Goal: Navigation & Orientation: Find specific page/section

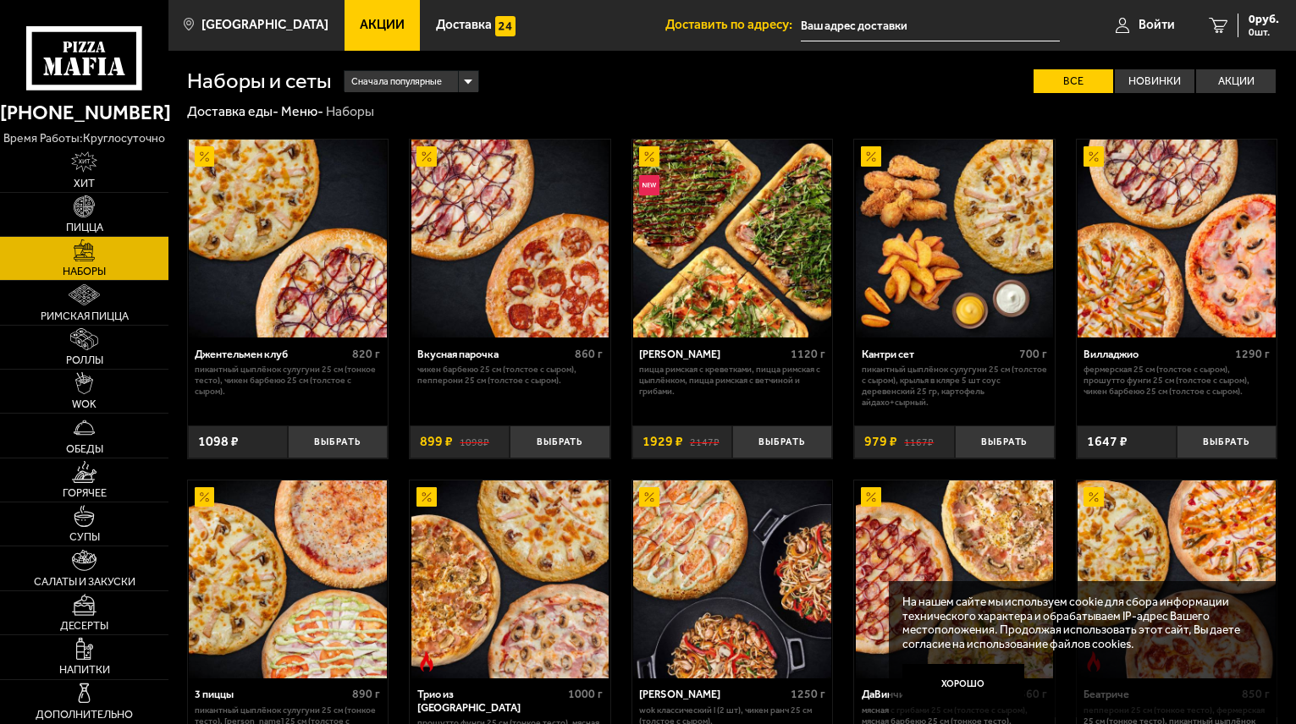
scroll to position [2053, 0]
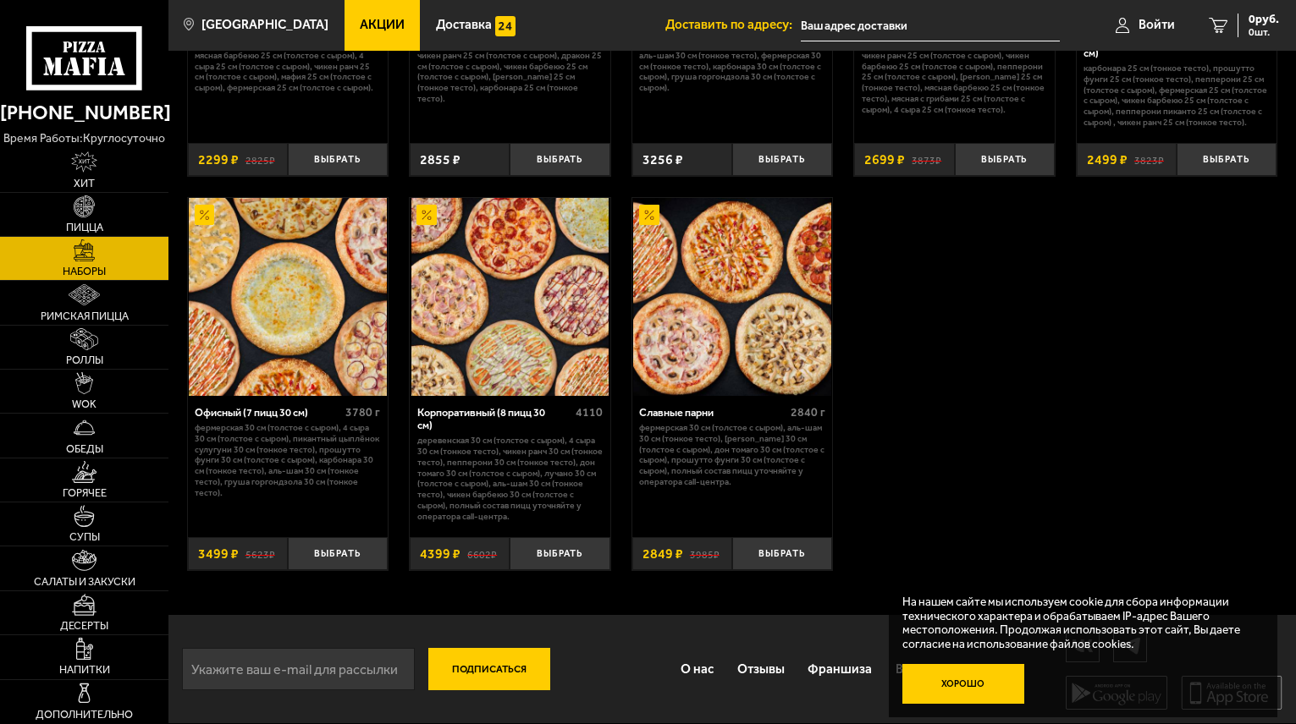
click at [910, 669] on button "Хорошо" at bounding box center [963, 684] width 122 height 41
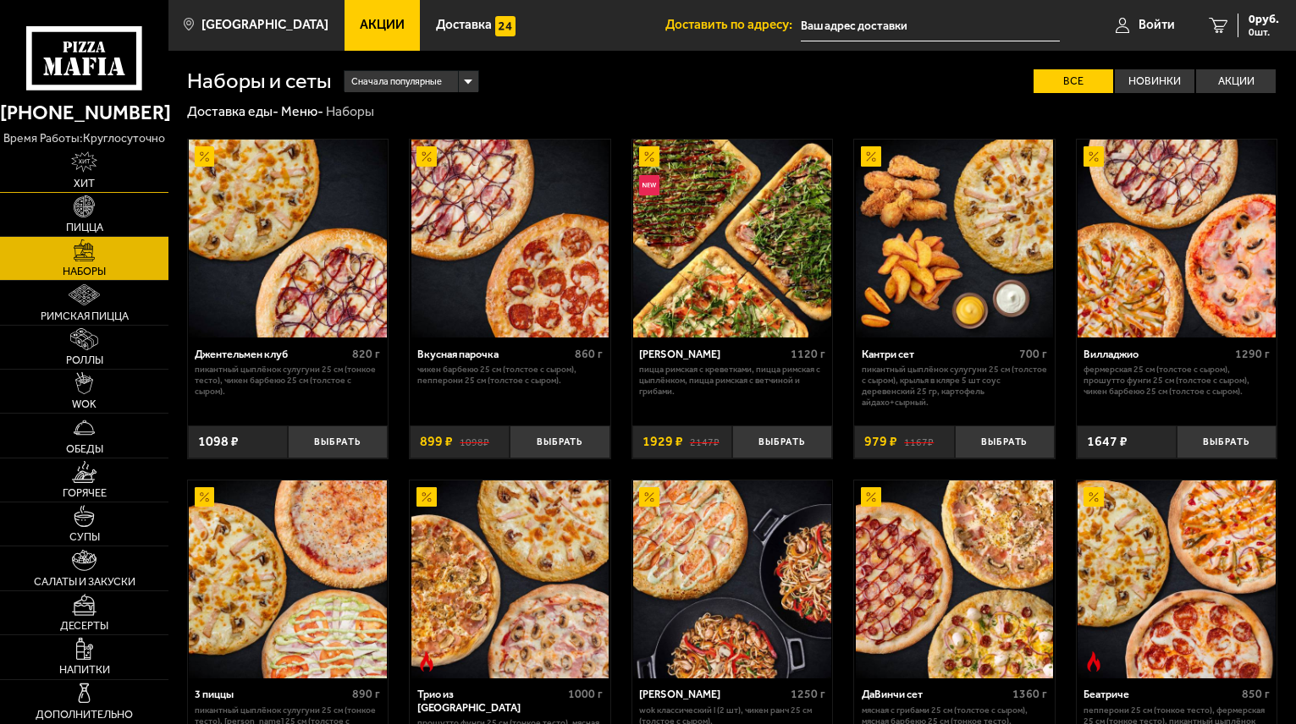
click at [56, 170] on link "Хит" at bounding box center [84, 169] width 168 height 43
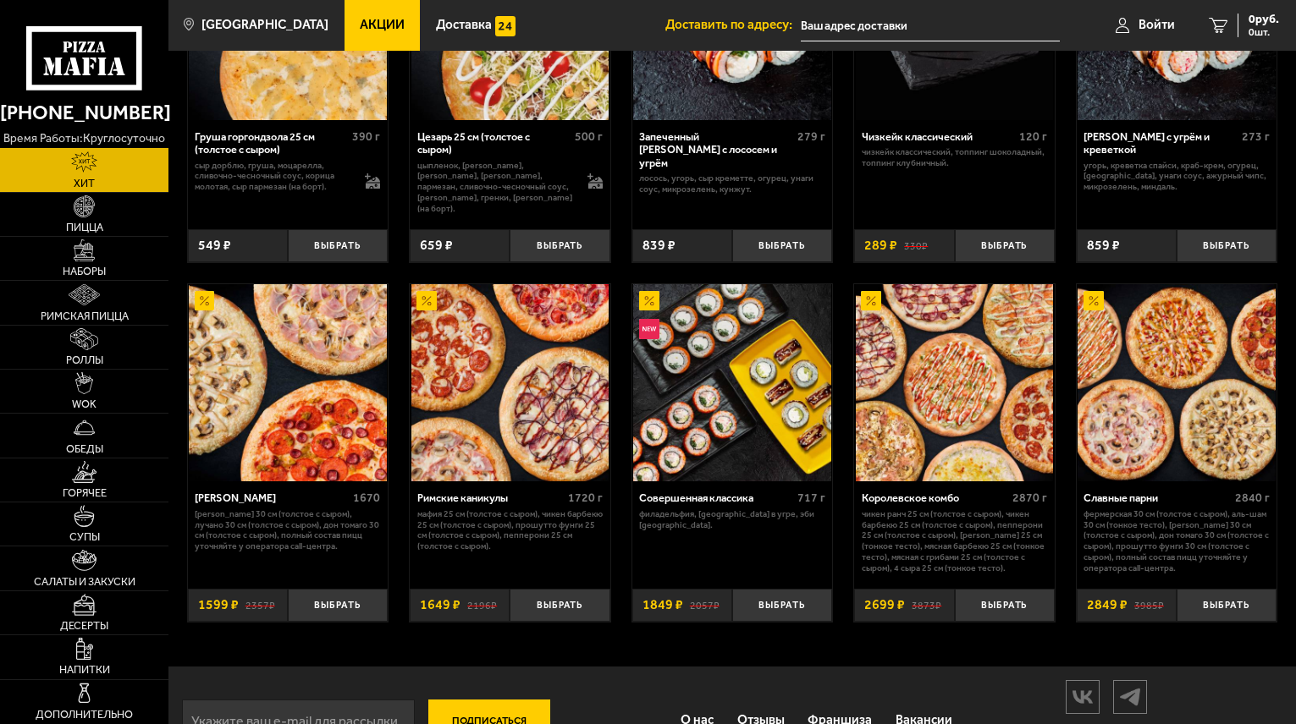
scroll to position [647, 0]
